Goal: Transaction & Acquisition: Purchase product/service

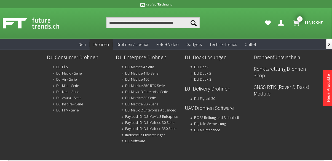
scroll to position [1, 0]
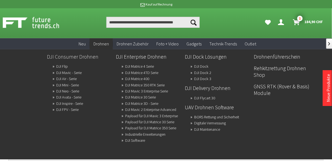
click at [75, 60] on link "DJI Consumer Drohnen" at bounding box center [79, 56] width 65 height 9
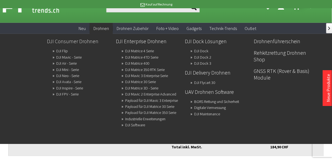
scroll to position [28, 0]
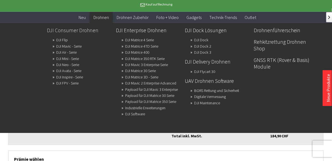
click at [75, 31] on link "DJI Consumer Drohnen" at bounding box center [79, 30] width 65 height 9
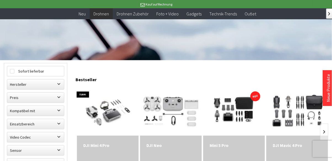
scroll to position [116, 0]
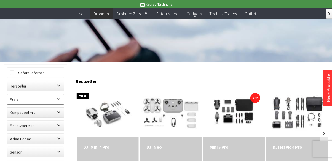
click at [35, 100] on label "Preis" at bounding box center [35, 100] width 57 height 10
